Goal: Transaction & Acquisition: Purchase product/service

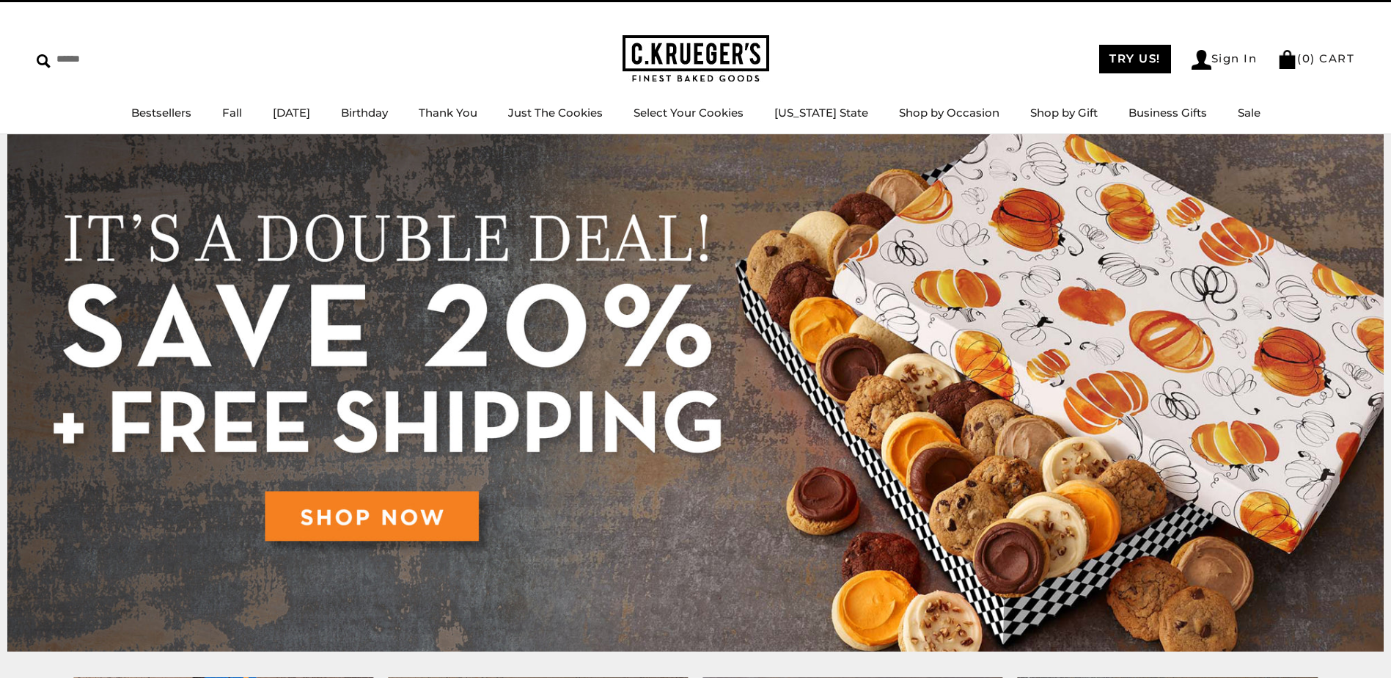
scroll to position [37, 0]
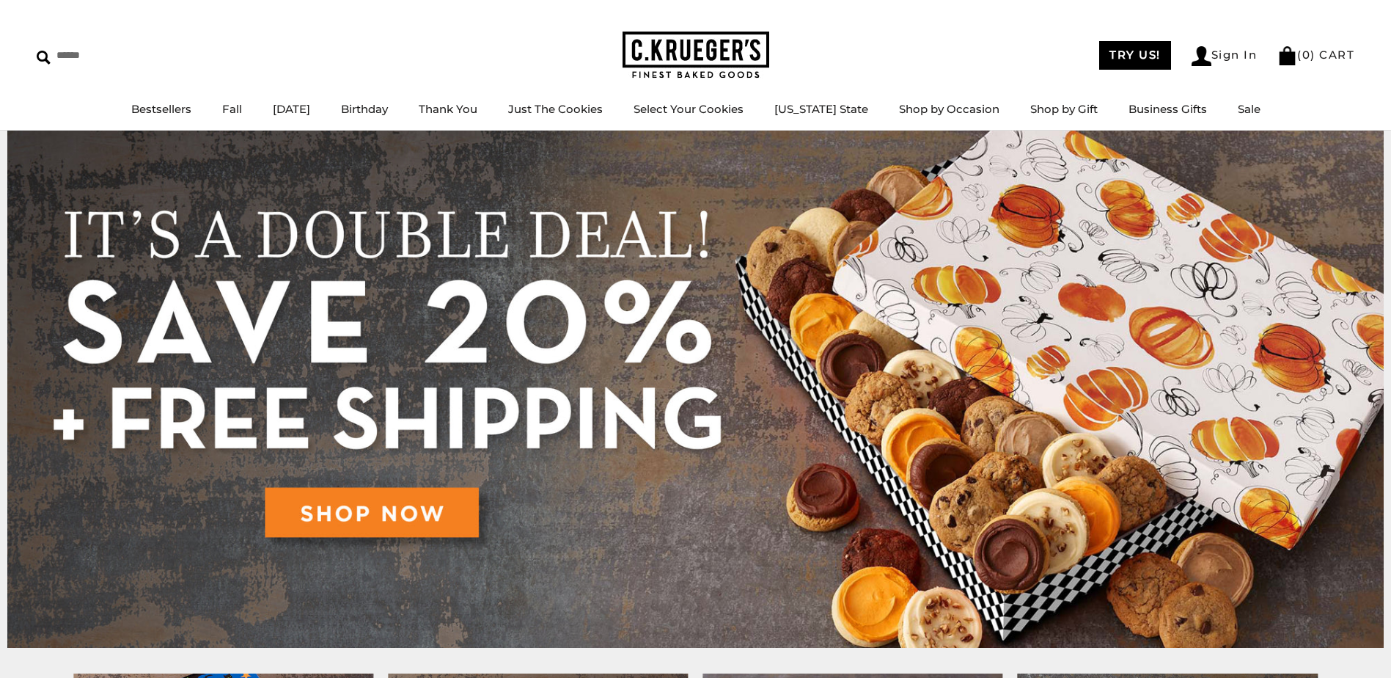
click at [377, 516] on img at bounding box center [695, 389] width 1376 height 517
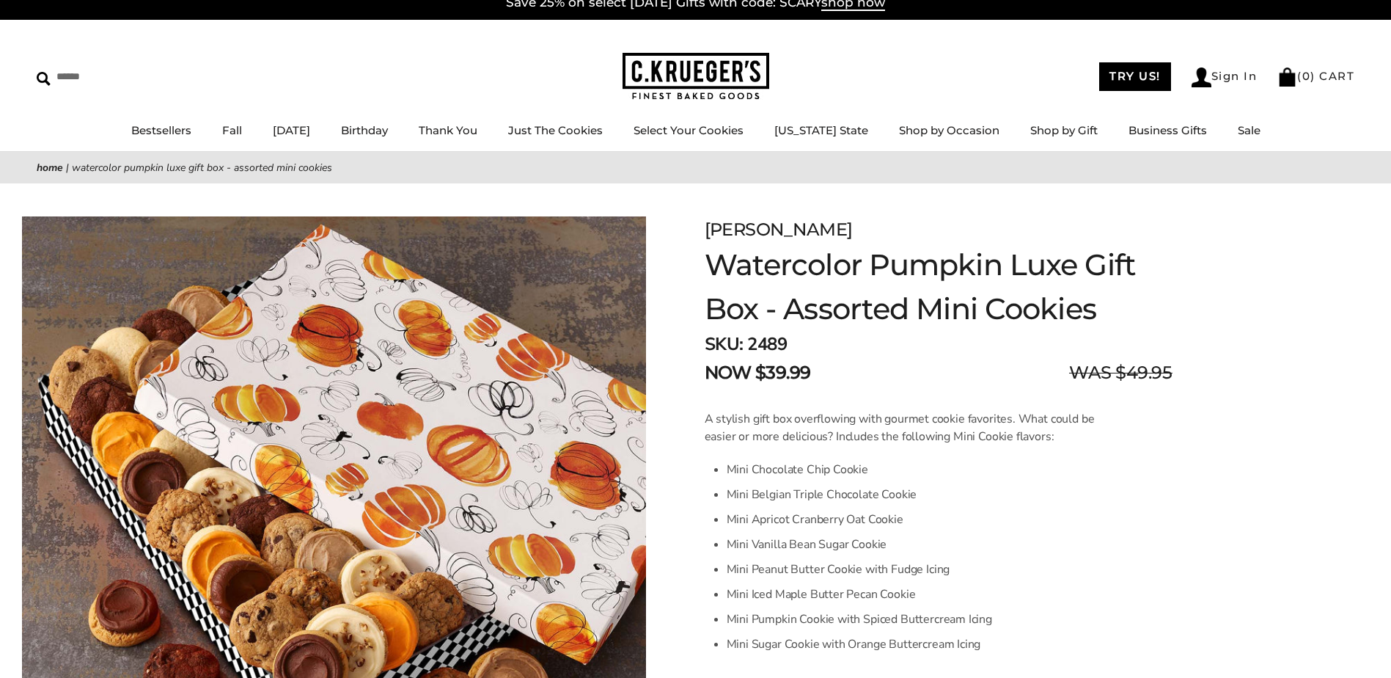
scroll to position [18, 0]
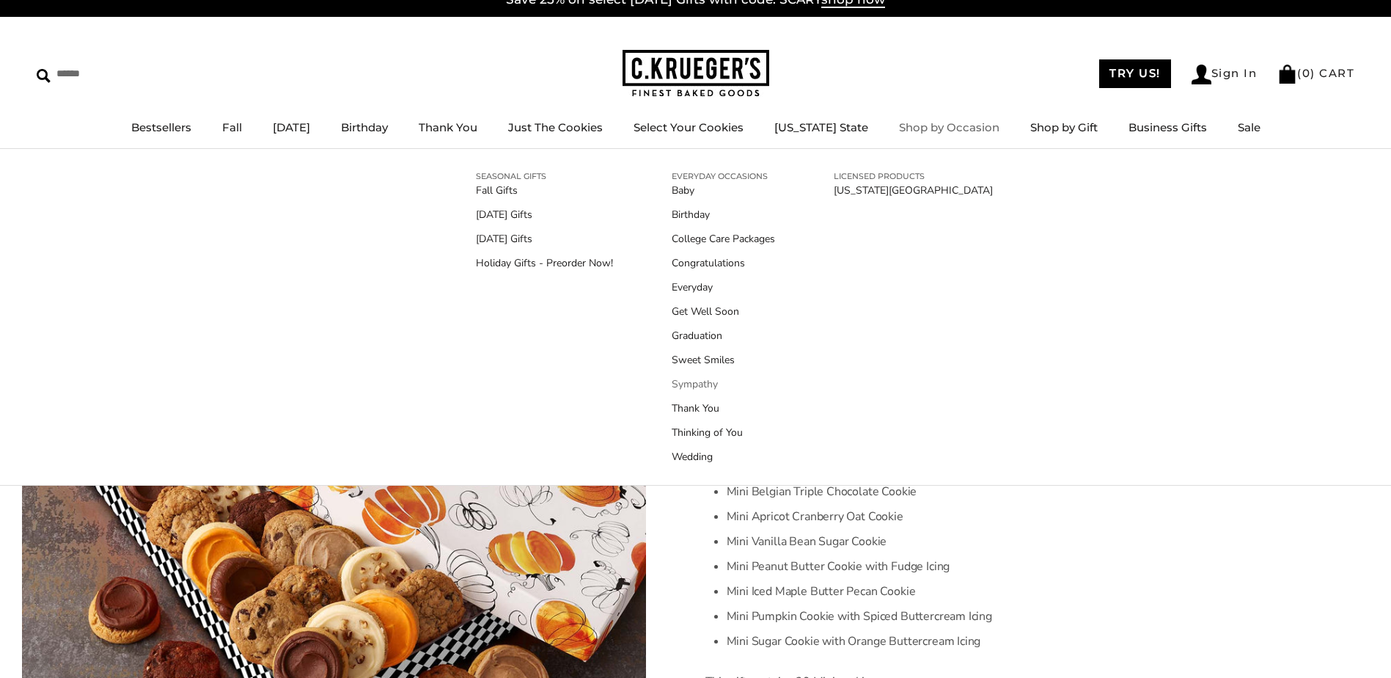
click at [705, 382] on link "Sympathy" at bounding box center [723, 383] width 103 height 15
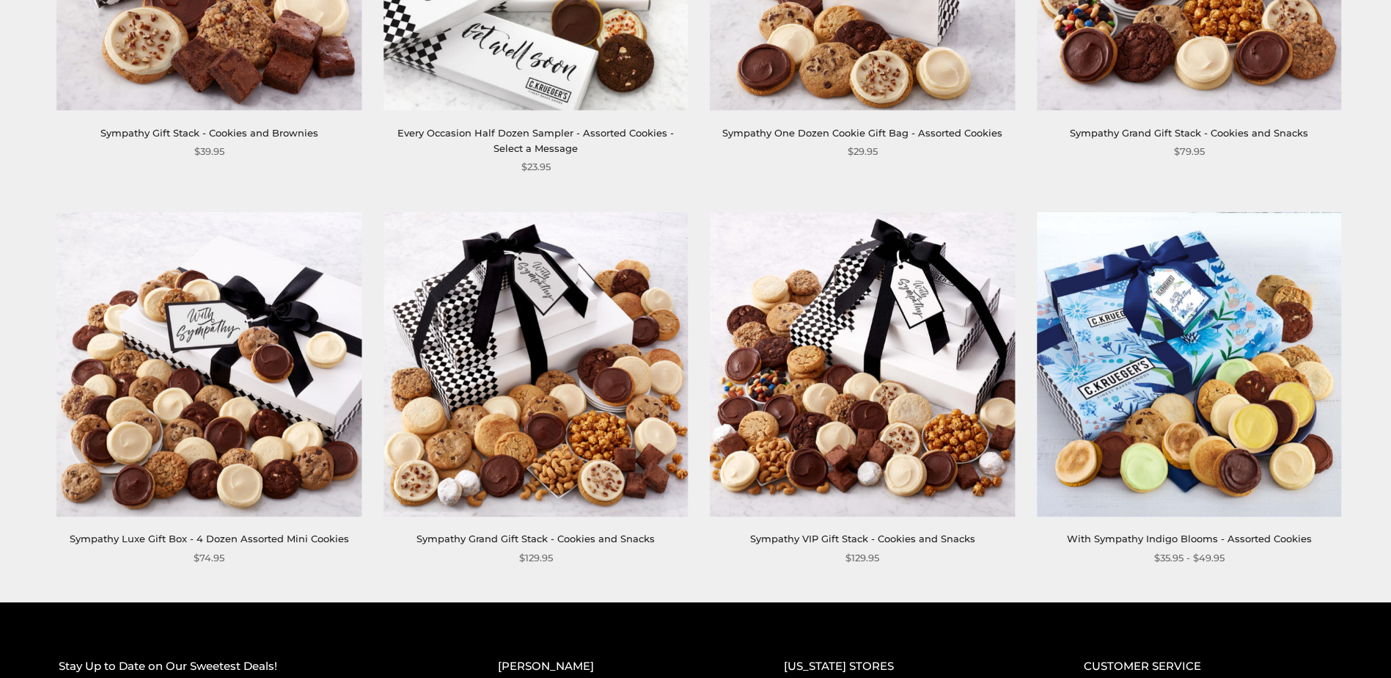
scroll to position [495, 0]
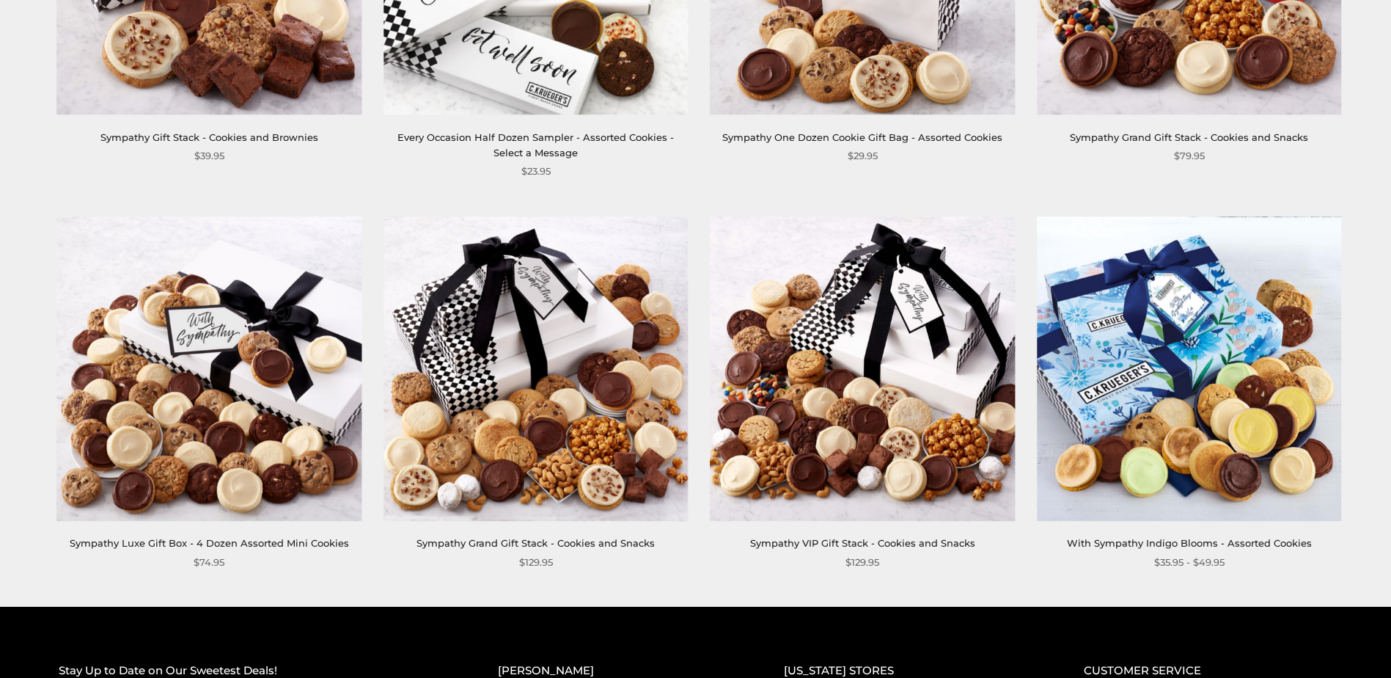
click at [1159, 544] on link "With Sympathy Indigo Blooms - Assorted Cookies" at bounding box center [1189, 543] width 245 height 12
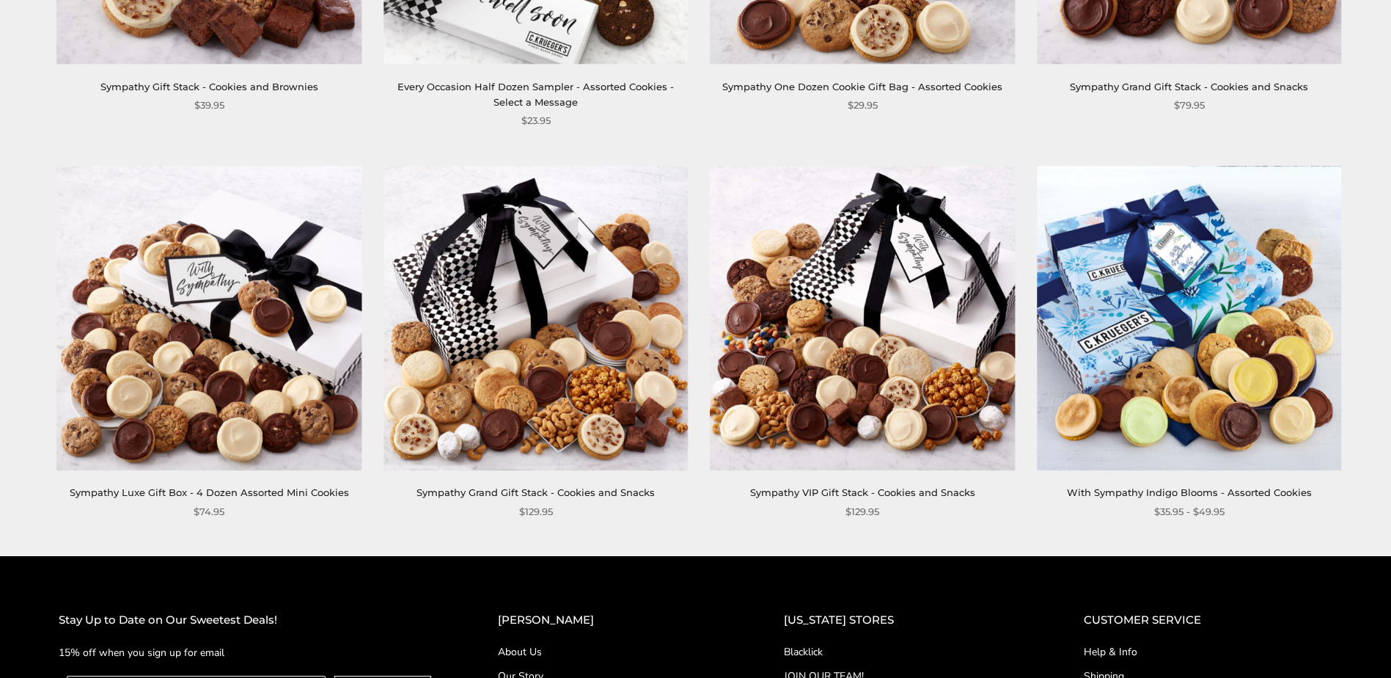
scroll to position [550, 0]
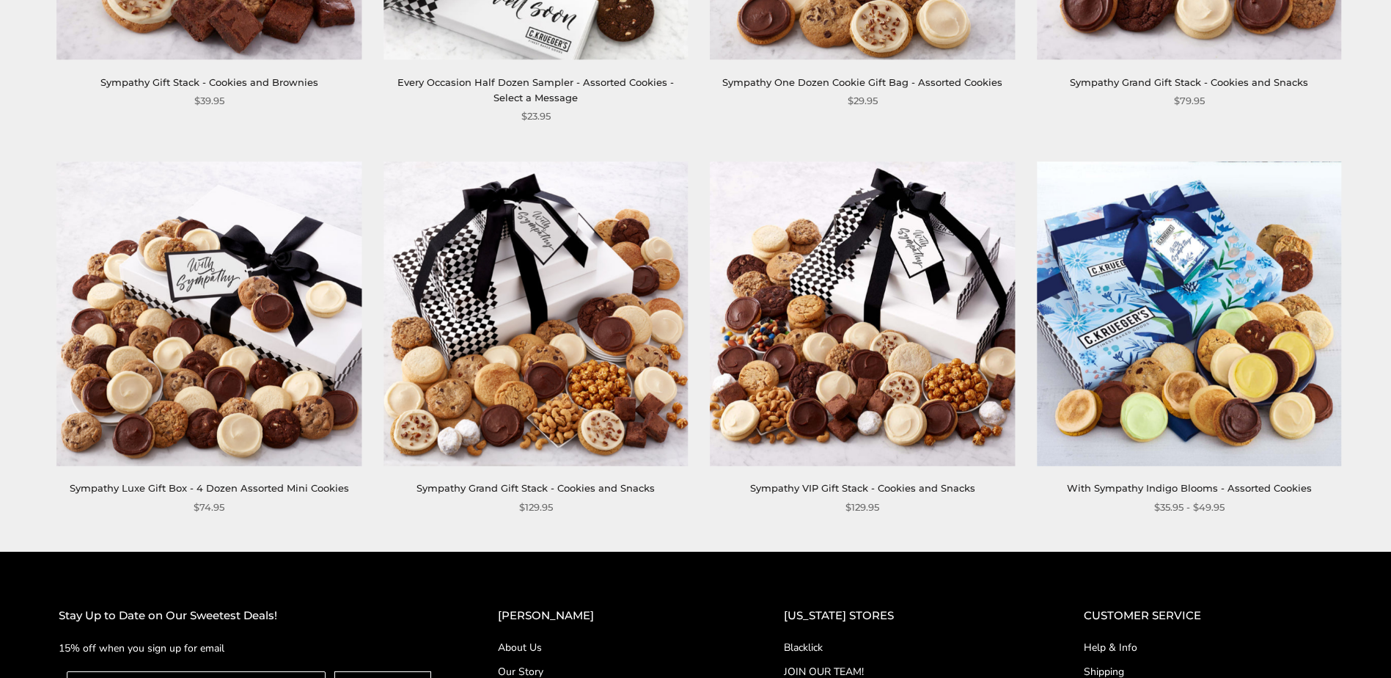
click at [269, 488] on link "Sympathy Luxe Gift Box - 4 Dozen Assorted Mini Cookies" at bounding box center [209, 488] width 279 height 12
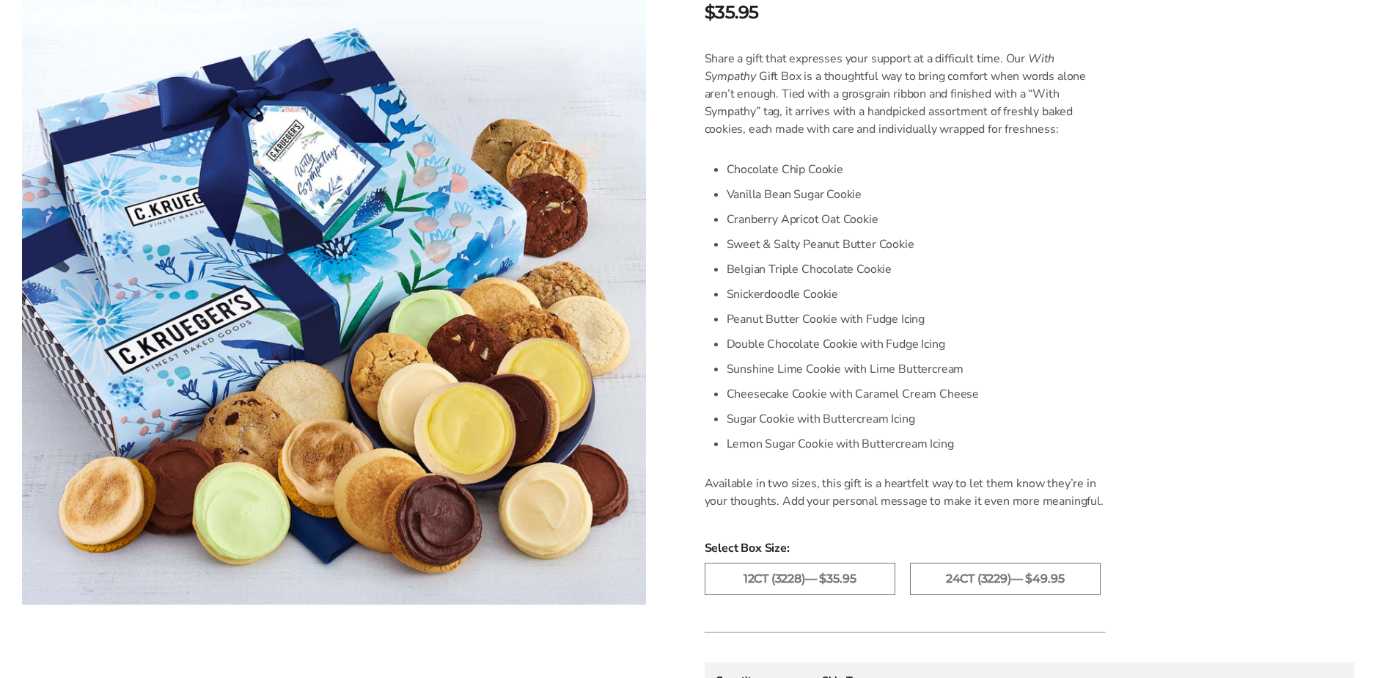
scroll to position [385, 0]
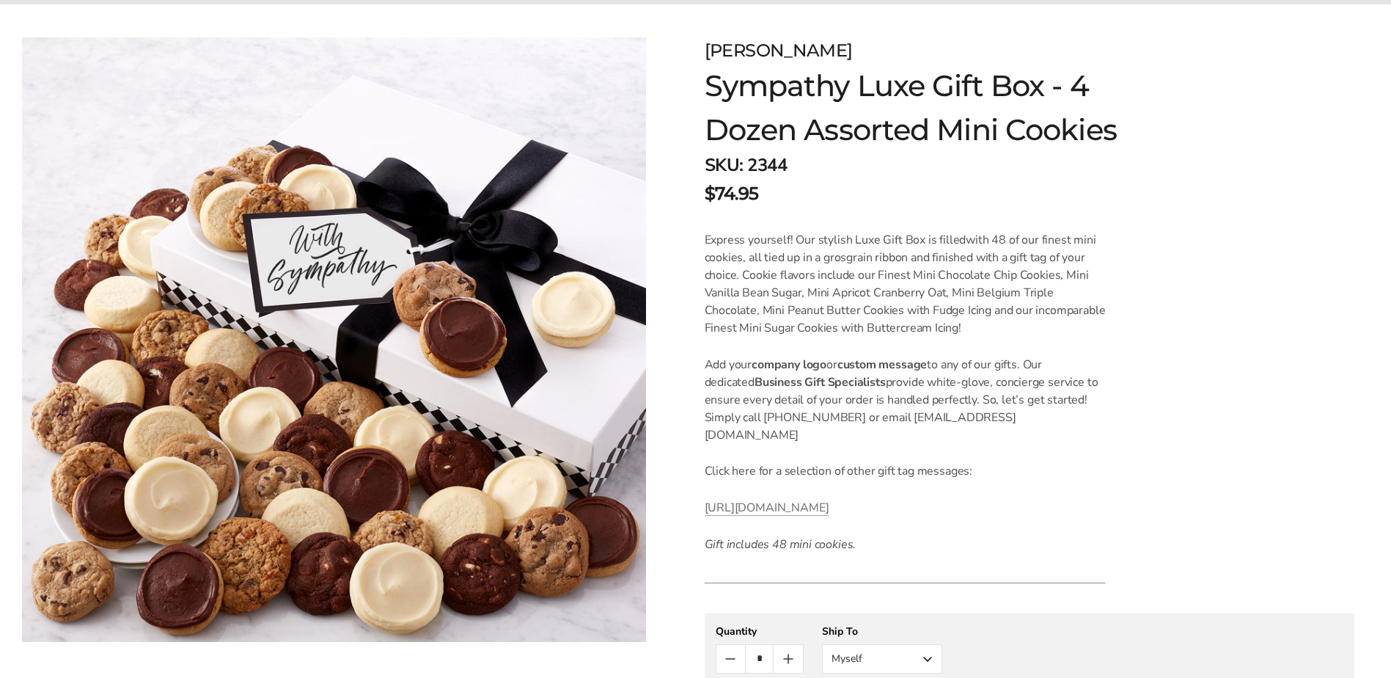
scroll to position [202, 0]
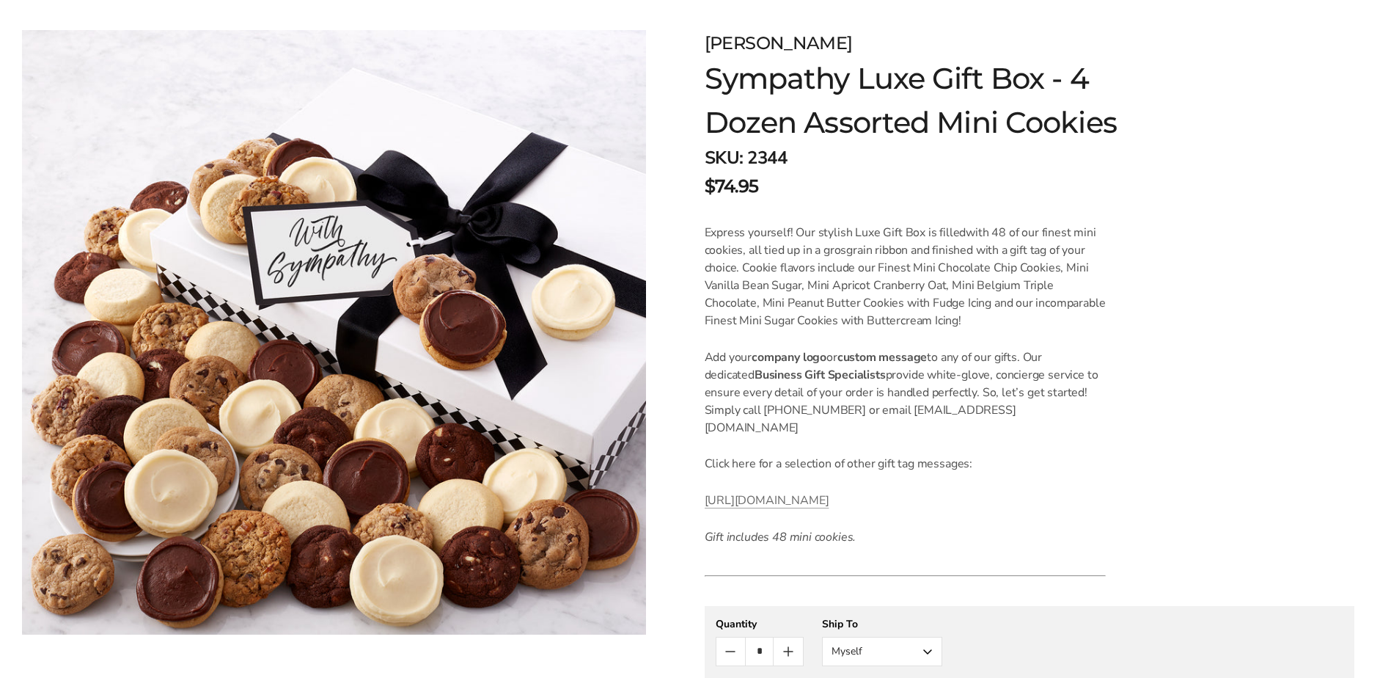
click at [1241, 188] on form "[PERSON_NAME] Sympathy Luxe Gift Box - 4 Dozen Assorted Mini Cookies SKU: 2344 …" at bounding box center [1030, 490] width 650 height 920
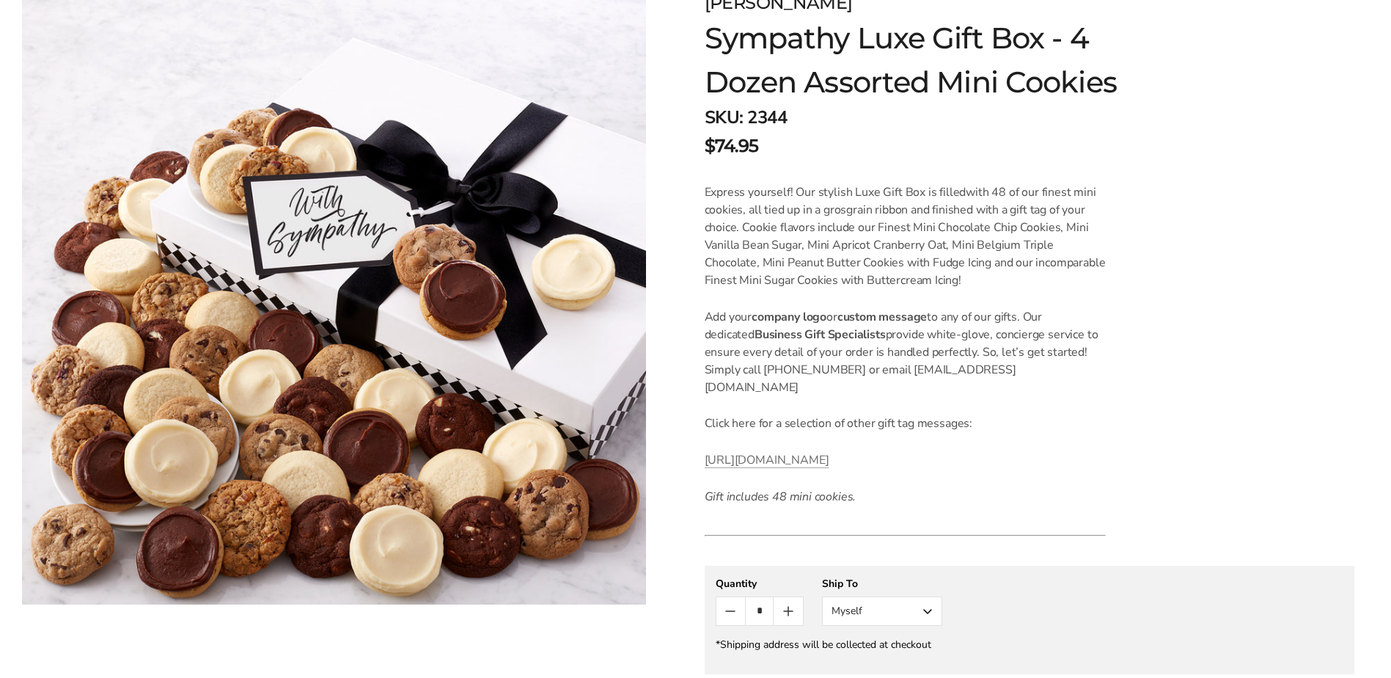
scroll to position [238, 0]
